Goal: Task Accomplishment & Management: Manage account settings

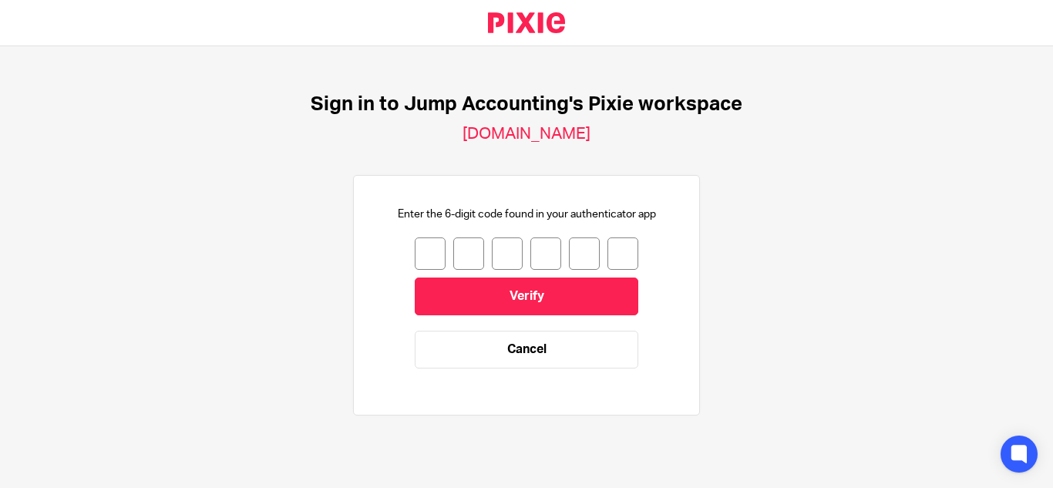
click at [418, 254] on input "number" at bounding box center [430, 253] width 31 height 32
type input "6"
type input "2"
type input "0"
type input "6"
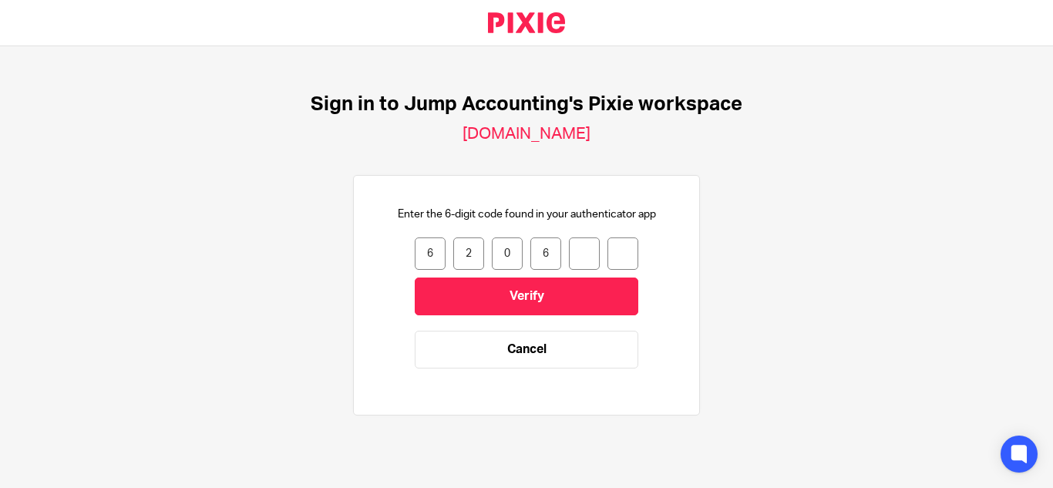
type input "9"
type input "8"
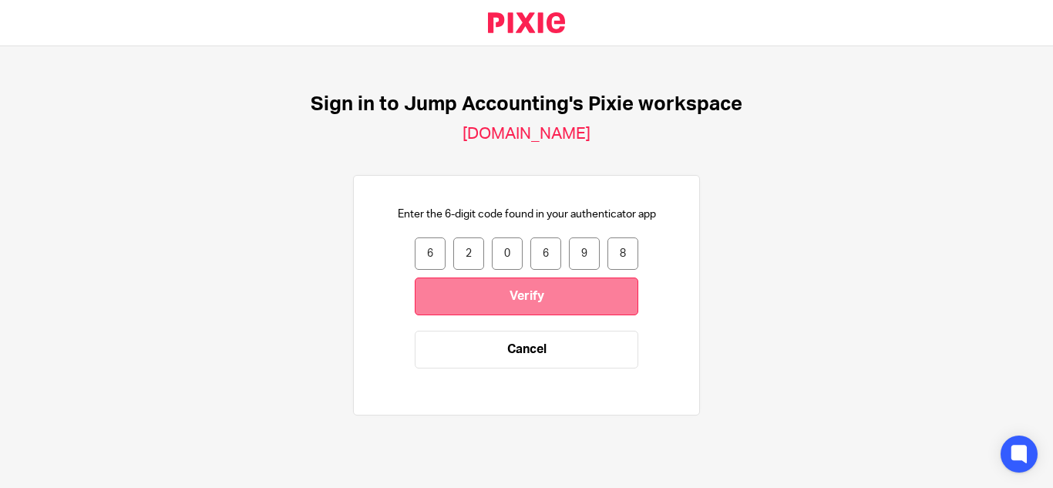
click at [500, 293] on input "Verify" at bounding box center [526, 296] width 223 height 38
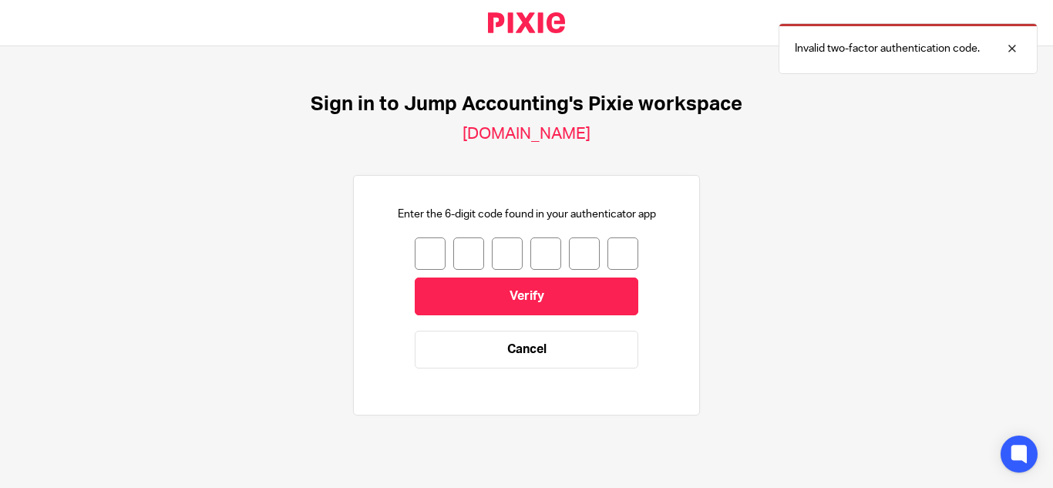
click at [416, 260] on input "number" at bounding box center [430, 253] width 31 height 32
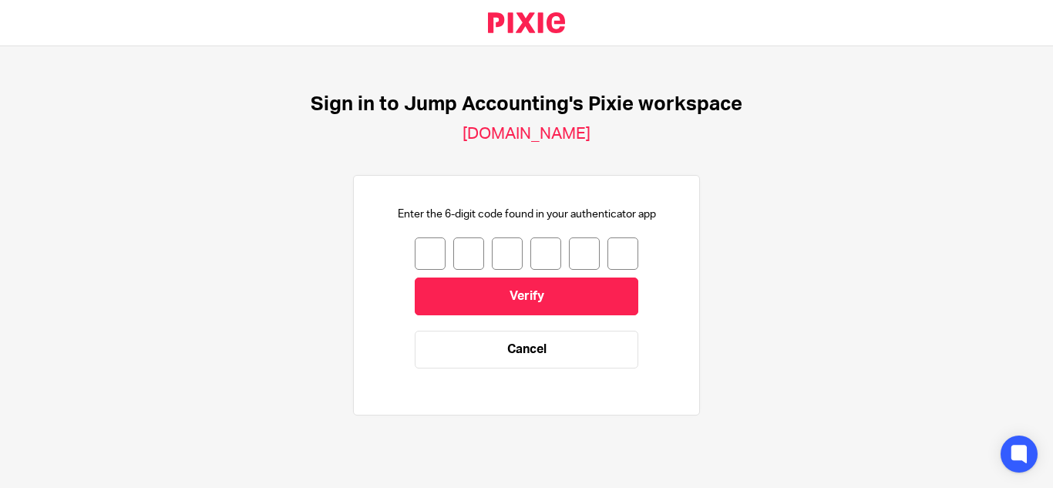
type input "6"
type input "2"
type input "8"
type input "6"
type input "9"
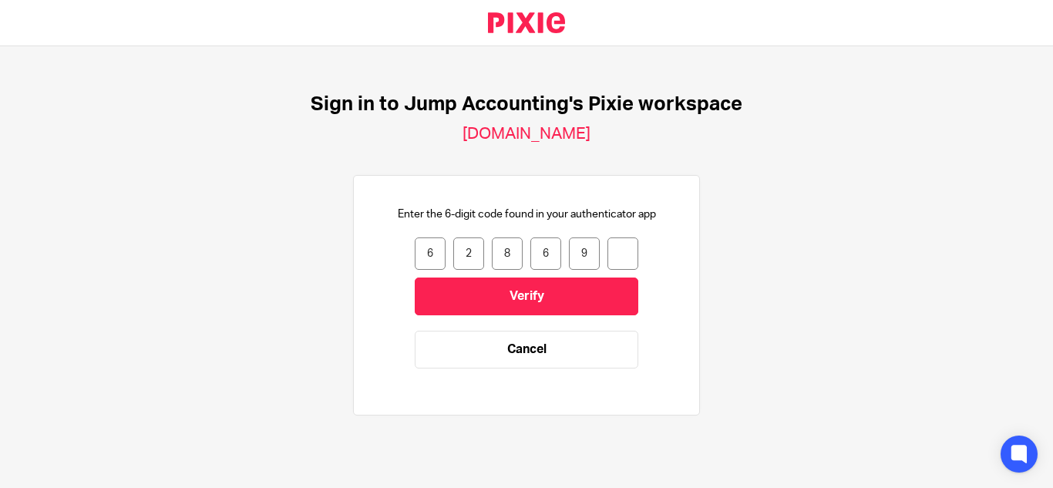
type input "5"
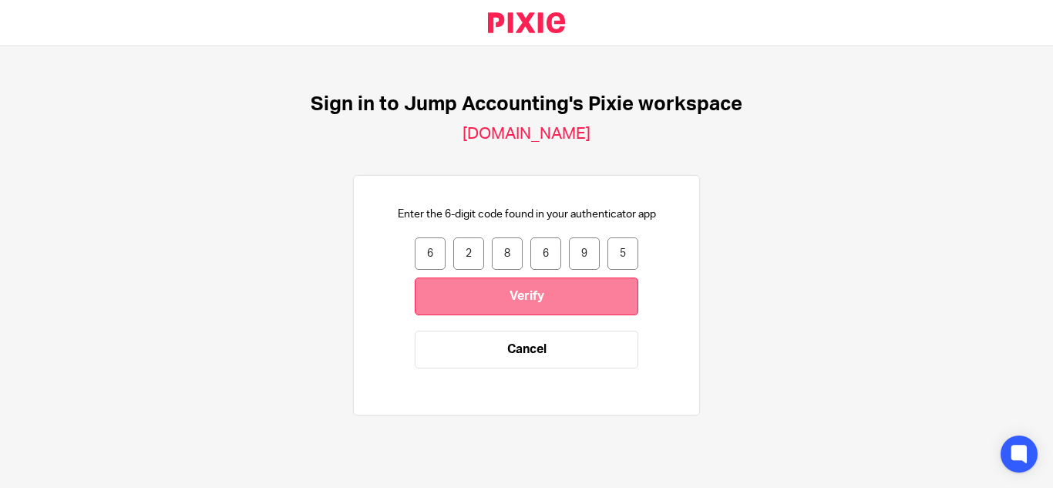
click at [455, 291] on input "Verify" at bounding box center [526, 296] width 223 height 38
